Goal: Task Accomplishment & Management: Use online tool/utility

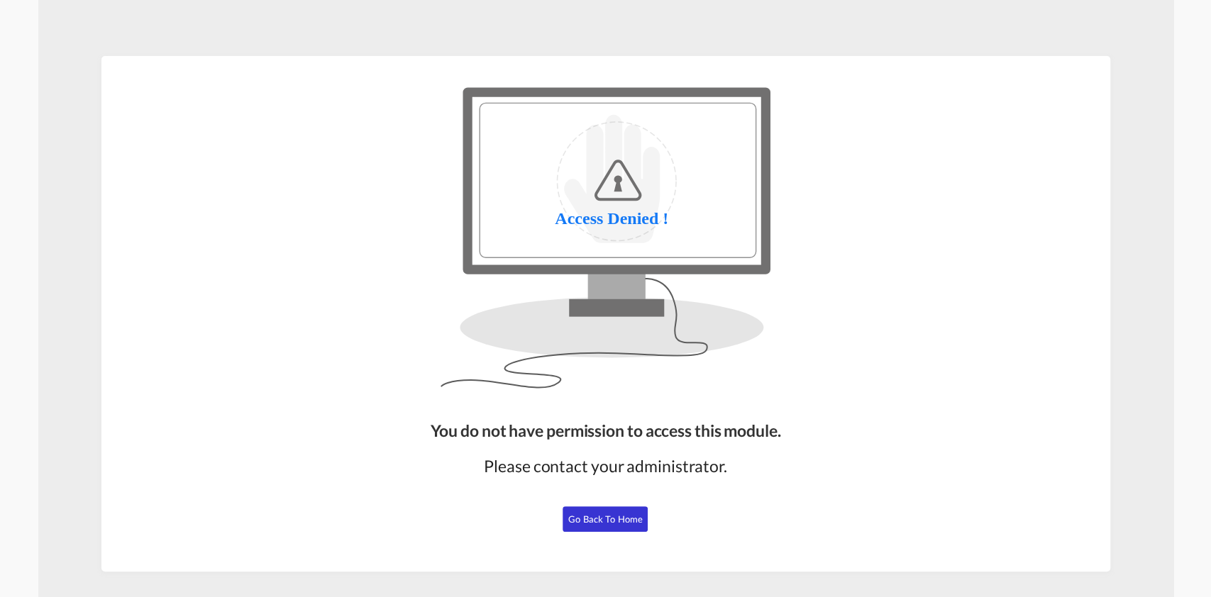
click at [599, 516] on span "Go Back to Home" at bounding box center [605, 519] width 74 height 11
